Goal: Task Accomplishment & Management: Manage account settings

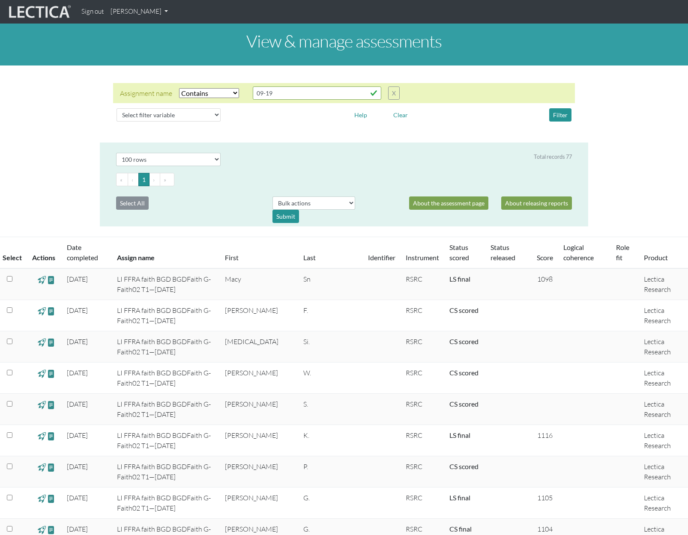
select select "icontains"
select select "100"
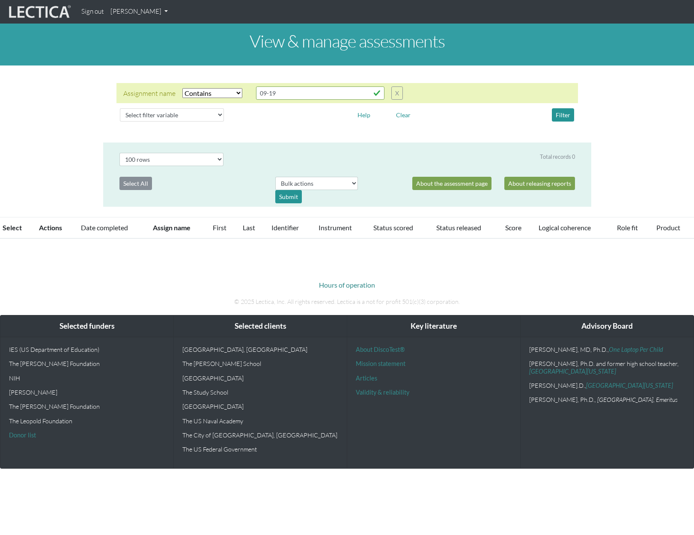
select select "icontains"
select select "100"
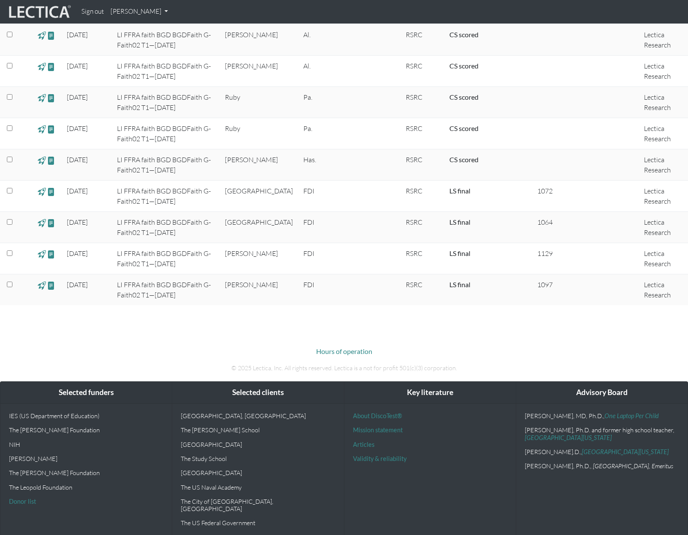
scroll to position [2267, 0]
